Goal: Obtain resource: Obtain resource

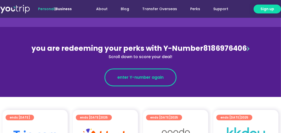
scroll to position [44, 0]
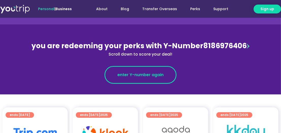
click at [146, 75] on span "enter Y-number again" at bounding box center [140, 75] width 46 height 6
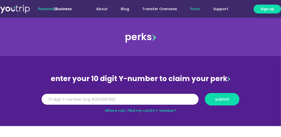
click at [138, 97] on input "Y Number" at bounding box center [120, 99] width 157 height 11
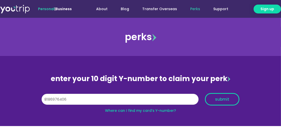
type input "8186976406"
click at [222, 97] on span "submit" at bounding box center [222, 99] width 14 height 4
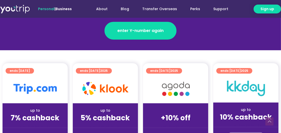
scroll to position [89, 0]
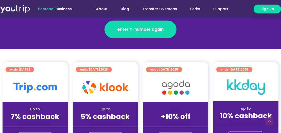
click at [109, 113] on strong "5% cashback" at bounding box center [105, 116] width 49 height 10
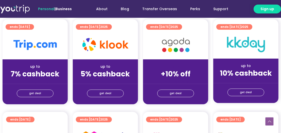
scroll to position [134, 0]
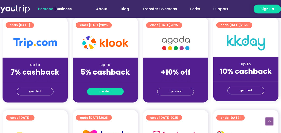
click at [110, 92] on span "get deal" at bounding box center [105, 91] width 12 height 7
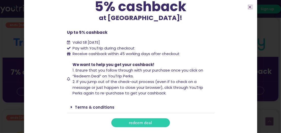
scroll to position [48, 0]
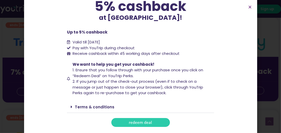
click at [139, 121] on span "redeem deal" at bounding box center [140, 122] width 23 height 4
